Goal: Transaction & Acquisition: Purchase product/service

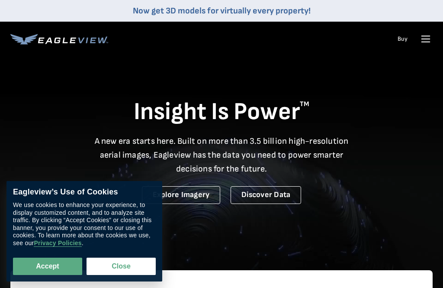
click at [430, 36] on icon at bounding box center [426, 39] width 14 height 14
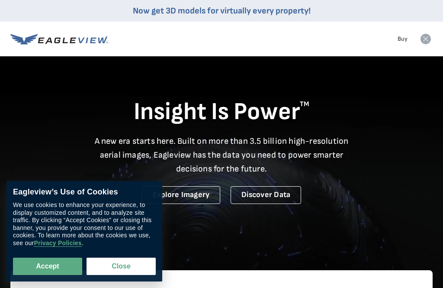
click at [103, 268] on button "Close" at bounding box center [121, 265] width 69 height 17
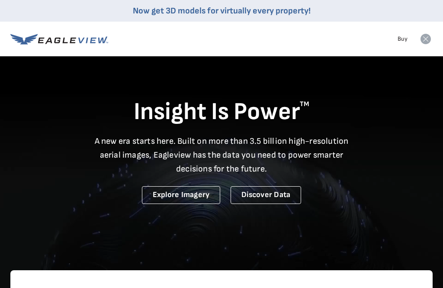
click at [427, 38] on rect at bounding box center [426, 39] width 14 height 14
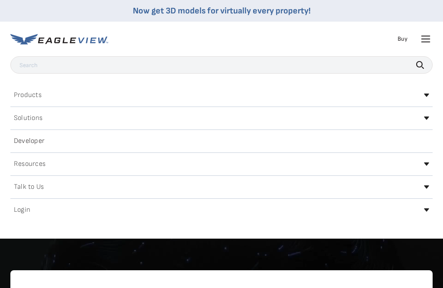
click at [22, 212] on h2 "Login" at bounding box center [22, 209] width 16 height 7
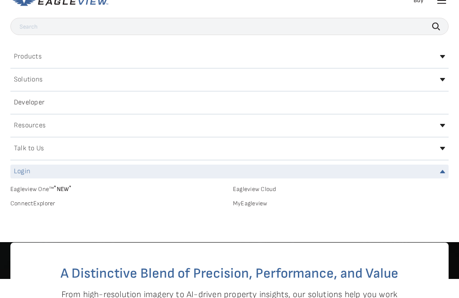
scroll to position [56, 0]
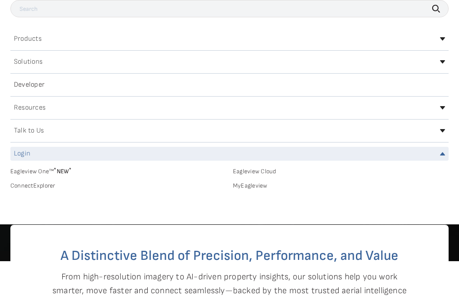
click at [262, 186] on link "MyEagleview" at bounding box center [340, 186] width 215 height 8
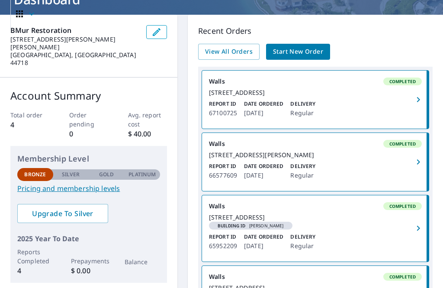
scroll to position [66, 0]
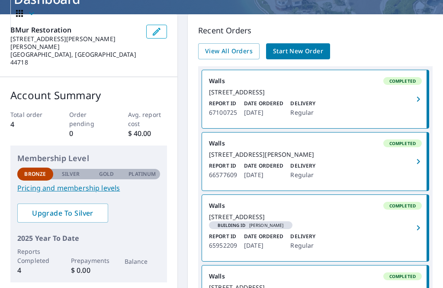
click at [303, 48] on span "Start New Order" at bounding box center [298, 51] width 50 height 11
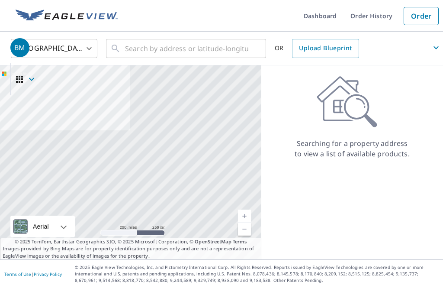
click at [190, 53] on span "BM" at bounding box center [226, 47] width 433 height 21
click at [438, 47] on icon "button" at bounding box center [436, 47] width 10 height 10
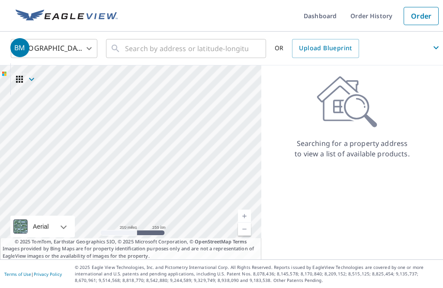
click at [324, 16] on link "Dashboard" at bounding box center [320, 16] width 47 height 32
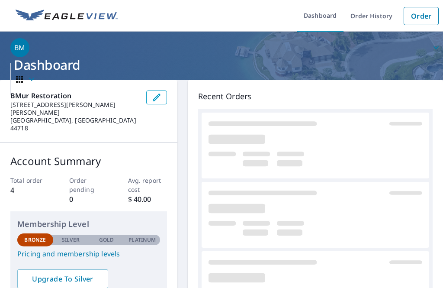
click at [430, 15] on link "Order" at bounding box center [421, 16] width 35 height 18
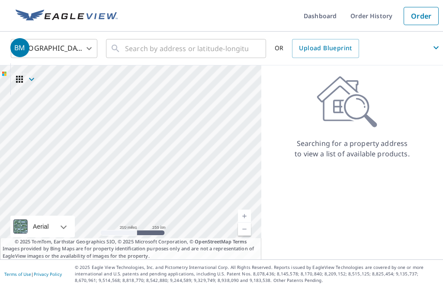
click at [148, 48] on span "BM" at bounding box center [226, 47] width 433 height 21
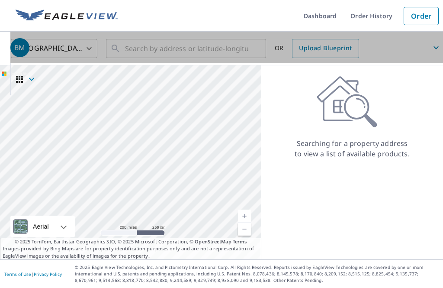
click at [166, 53] on span "BM" at bounding box center [226, 47] width 433 height 21
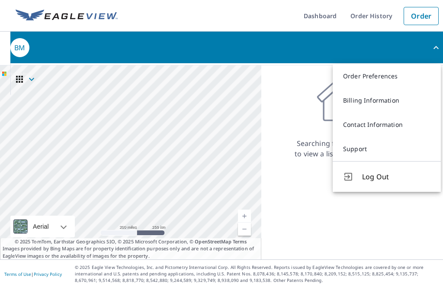
click at [164, 51] on span "BM" at bounding box center [226, 47] width 433 height 21
click at [161, 52] on span "BM" at bounding box center [226, 47] width 433 height 21
click at [390, 75] on link "Order Preferences" at bounding box center [387, 76] width 108 height 24
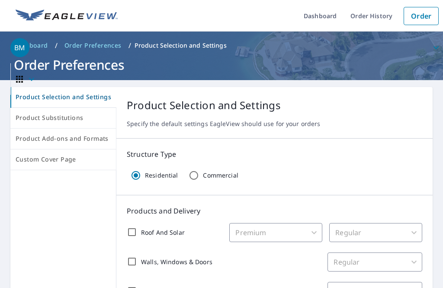
click at [433, 14] on link "Order" at bounding box center [421, 16] width 35 height 18
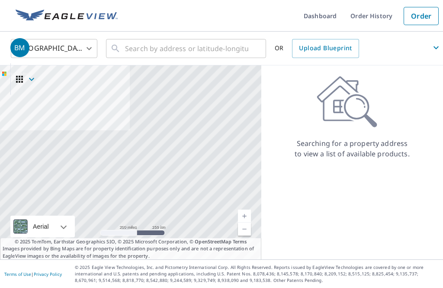
click at [151, 52] on span "BM" at bounding box center [226, 47] width 433 height 21
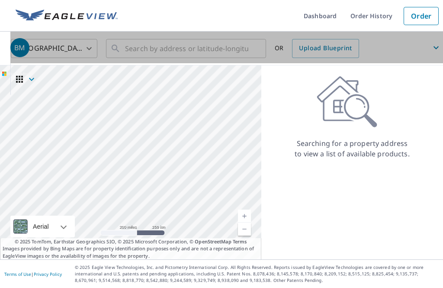
click at [174, 48] on span "BM" at bounding box center [226, 47] width 433 height 21
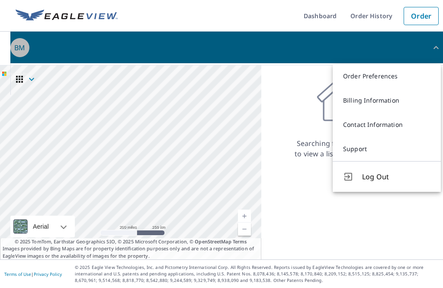
click at [171, 50] on span "BM" at bounding box center [226, 47] width 433 height 21
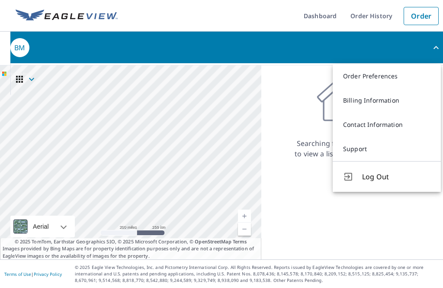
click at [439, 42] on span "BM" at bounding box center [226, 47] width 433 height 21
click at [291, 113] on div "Searching for a property address to view a list of available products." at bounding box center [352, 117] width 182 height 83
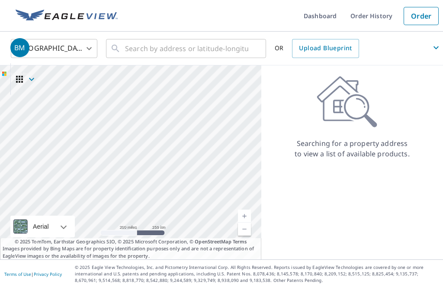
click at [143, 49] on span "BM" at bounding box center [226, 47] width 433 height 21
click at [442, 48] on span "BM" at bounding box center [226, 47] width 433 height 21
click at [308, 126] on div "Searching for a property address to view a list of available products." at bounding box center [352, 117] width 182 height 83
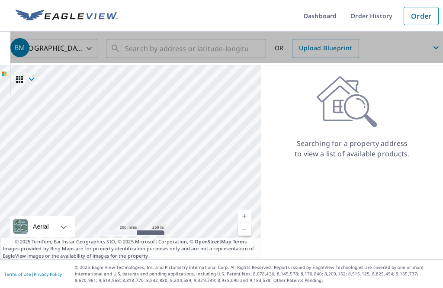
click at [113, 46] on span "BM" at bounding box center [226, 47] width 433 height 21
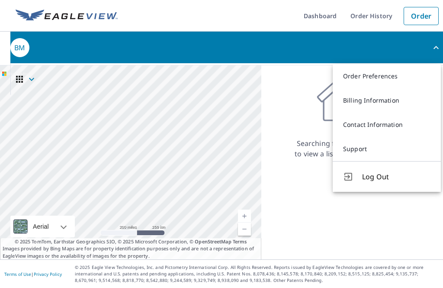
click at [322, 122] on icon at bounding box center [347, 102] width 61 height 52
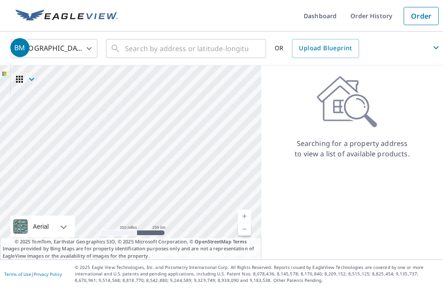
click at [147, 55] on span "BM" at bounding box center [226, 47] width 433 height 21
